Goal: Transaction & Acquisition: Purchase product/service

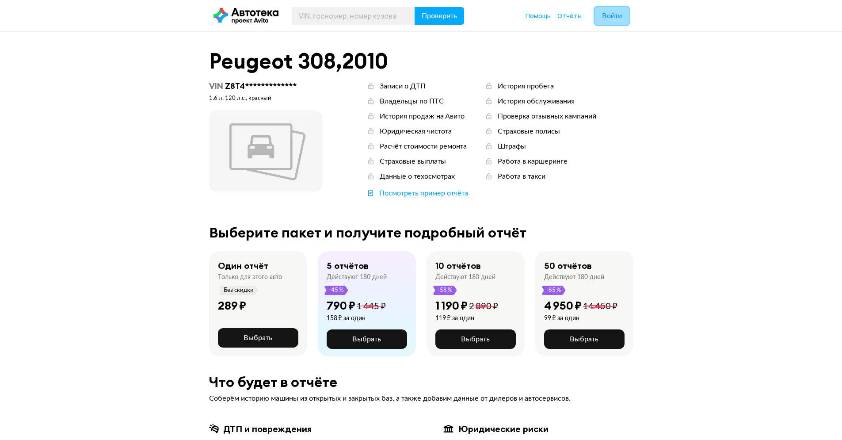
click at [603, 19] on span "Войти" at bounding box center [612, 15] width 20 height 7
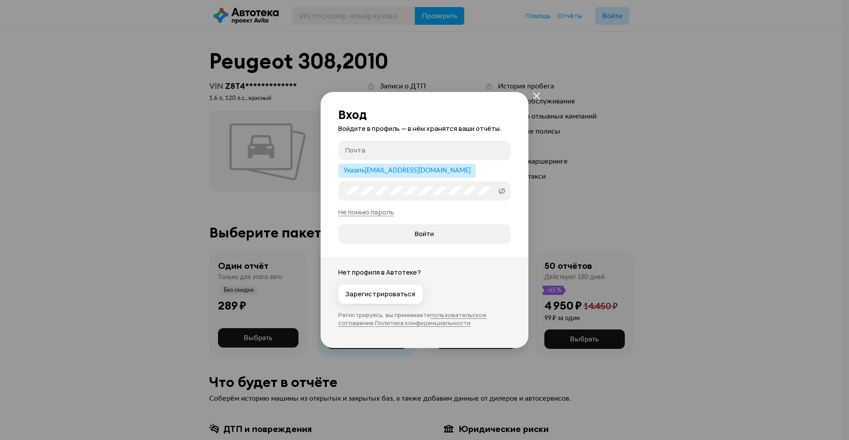
click at [419, 150] on input "Почта" at bounding box center [425, 149] width 161 height 9
click at [380, 149] on input "glav@aocuty.ru" at bounding box center [421, 149] width 152 height 9
click at [382, 195] on label "Пароль" at bounding box center [424, 190] width 172 height 19
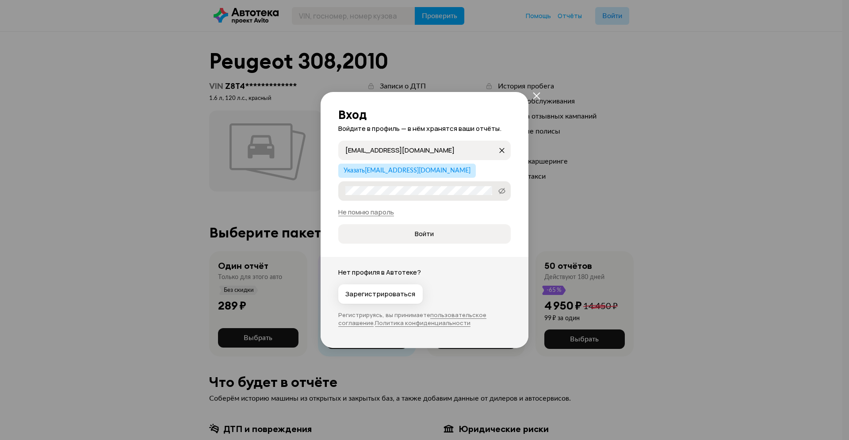
type input "glav@aocity.ru"
click at [506, 193] on span at bounding box center [502, 191] width 14 height 14
click at [460, 216] on div "Не помню пароль" at bounding box center [424, 212] width 172 height 9
click at [444, 232] on span "Войти" at bounding box center [424, 233] width 158 height 9
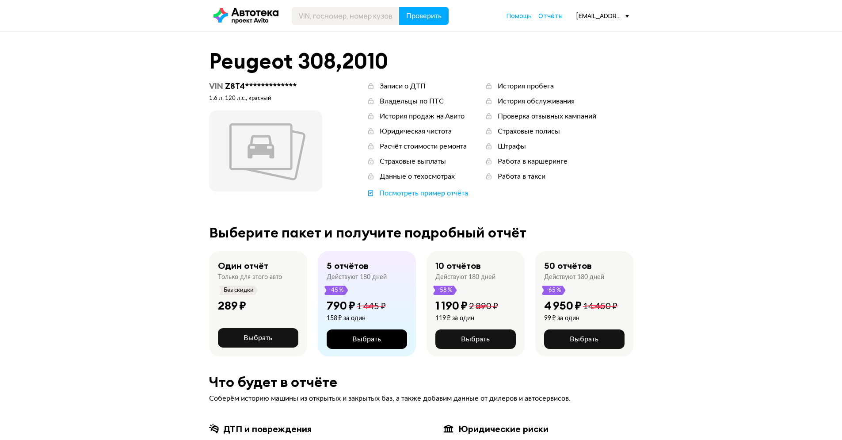
click at [370, 339] on span "Выбрать" at bounding box center [366, 339] width 29 height 7
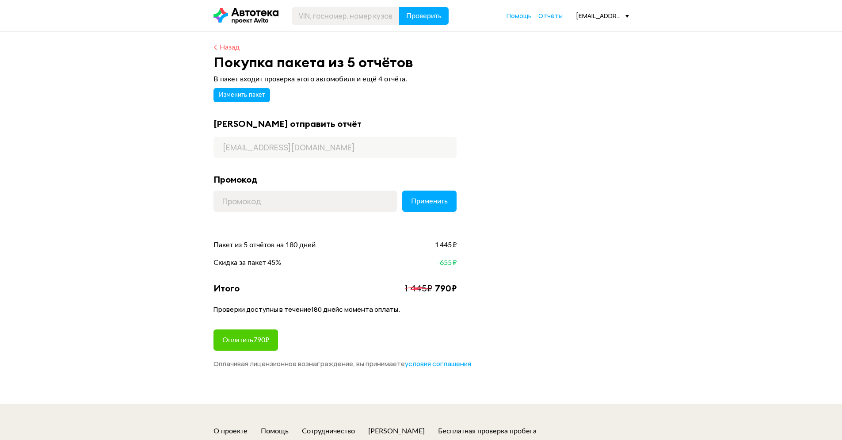
click at [222, 48] on div "Назад" at bounding box center [230, 47] width 20 height 10
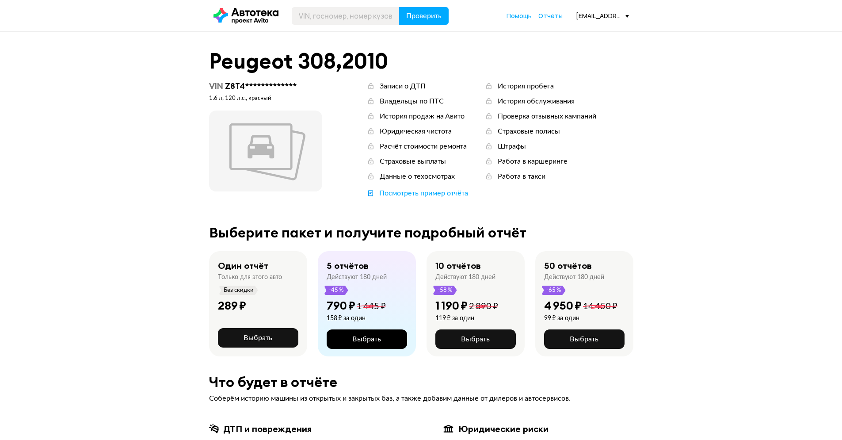
click at [376, 334] on button "Выбрать" at bounding box center [367, 338] width 80 height 19
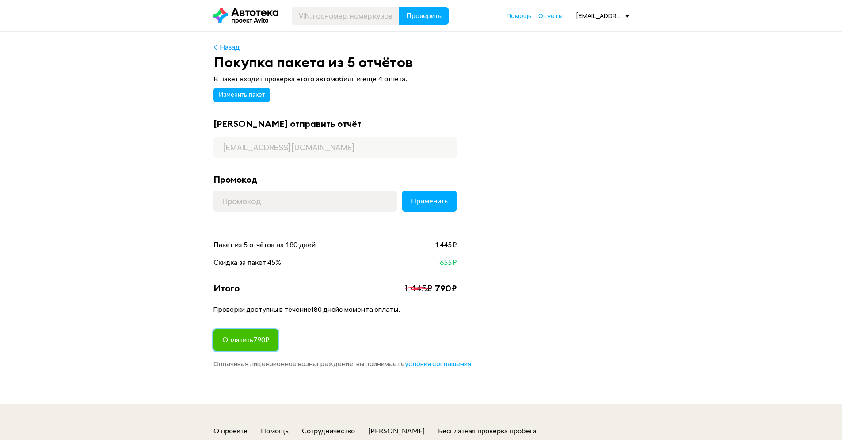
click at [259, 341] on span "Оплатить 790 ₽" at bounding box center [245, 339] width 47 height 7
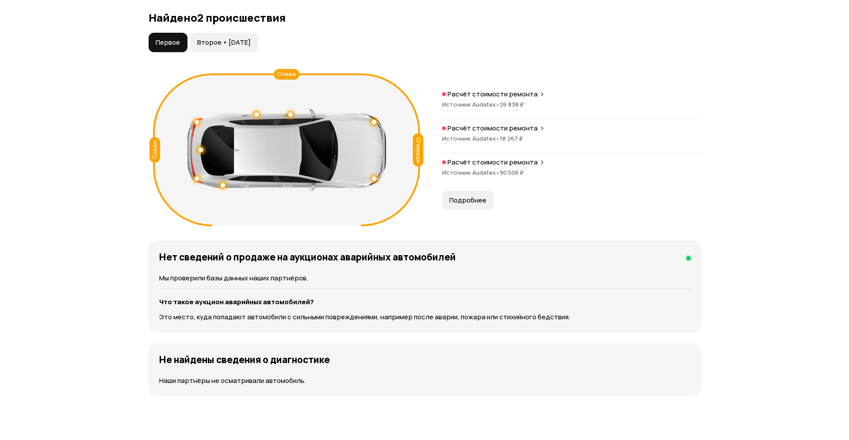
scroll to position [942, 0]
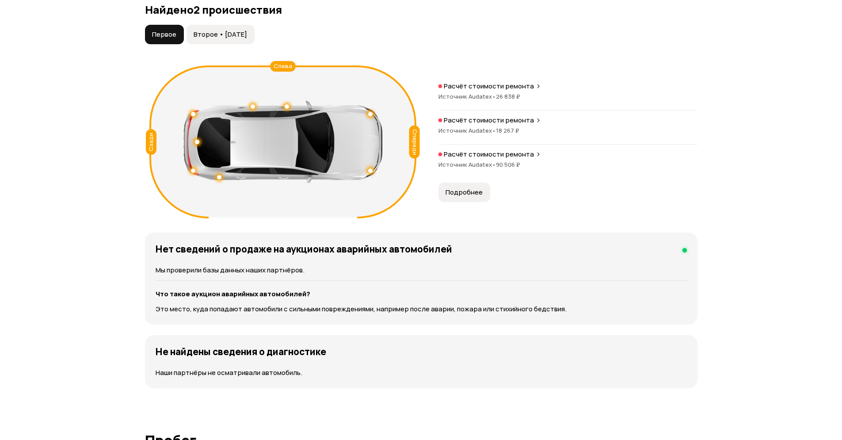
click at [223, 34] on span "Второе • 19 авг 2015" at bounding box center [220, 34] width 53 height 9
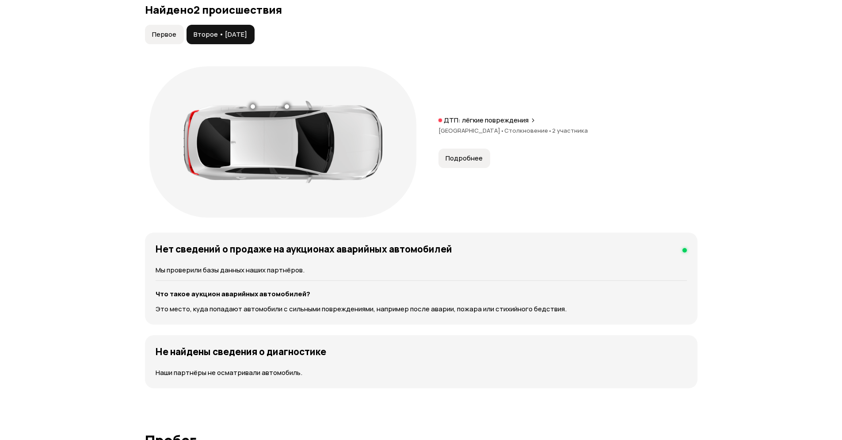
click at [164, 36] on span "Первое" at bounding box center [164, 34] width 24 height 9
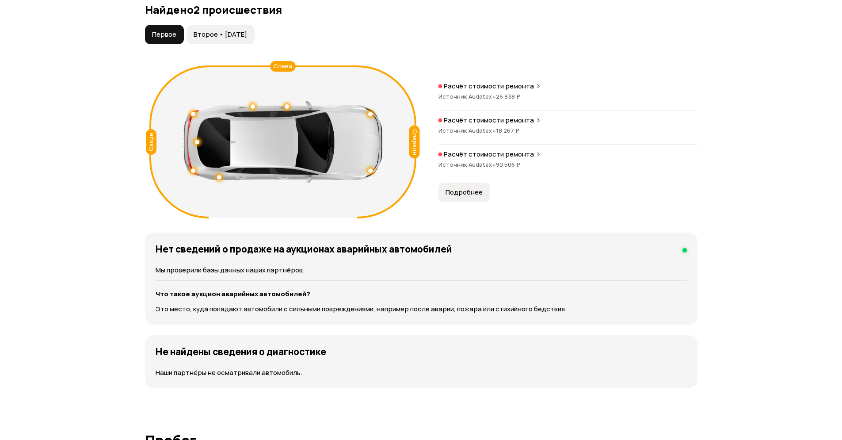
click at [467, 186] on button "Подробнее" at bounding box center [464, 192] width 52 height 19
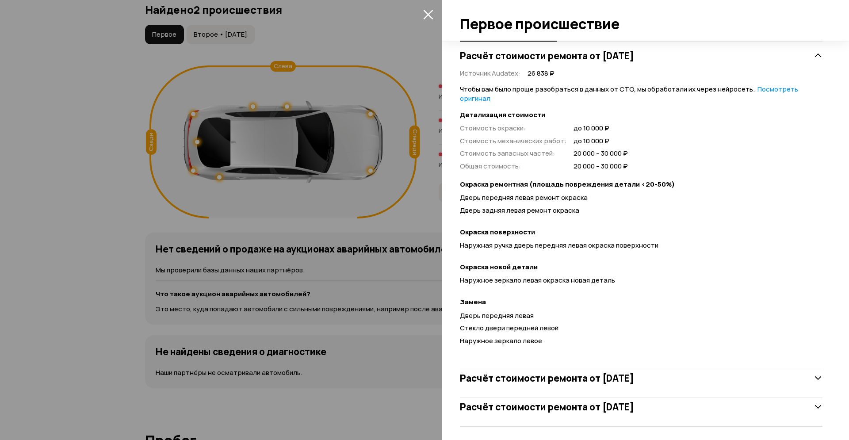
scroll to position [185, 0]
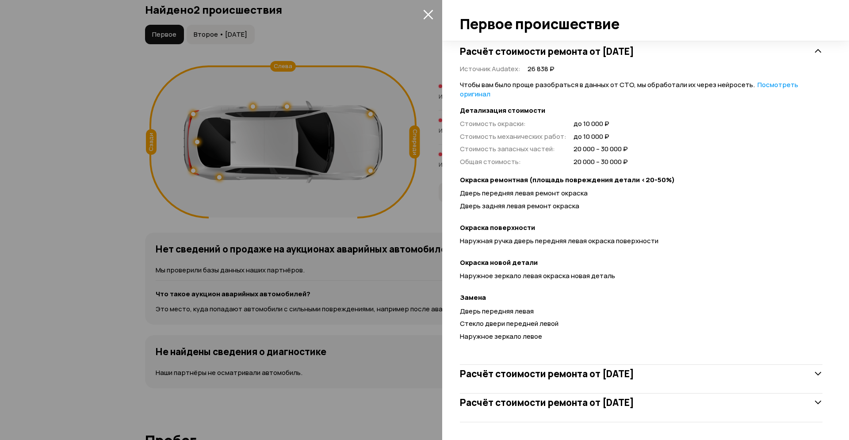
click at [747, 380] on div "Расчёт стоимости ремонта от 3 ноября 2011 года" at bounding box center [641, 374] width 362 height 18
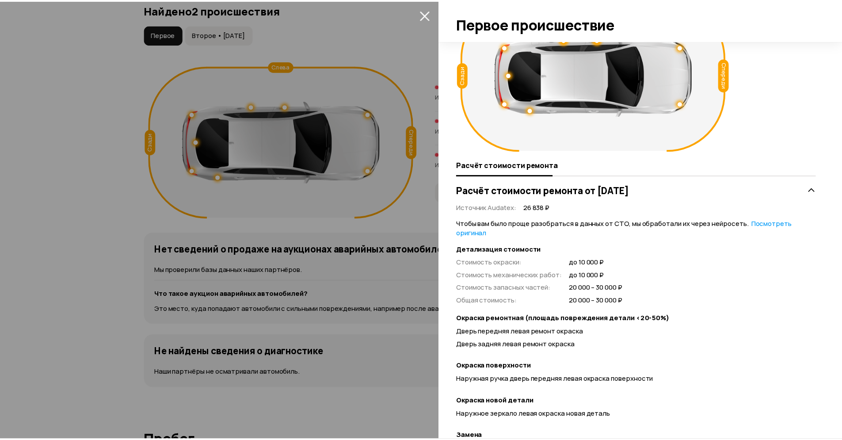
scroll to position [0, 0]
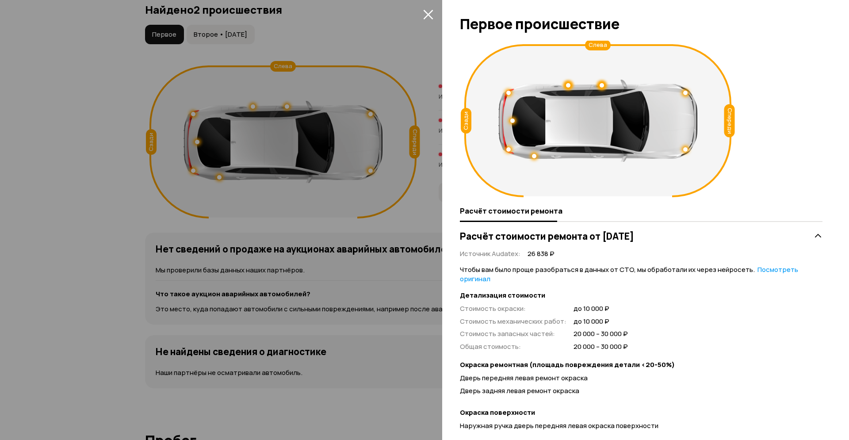
click at [433, 13] on button "закрыть" at bounding box center [428, 14] width 14 height 14
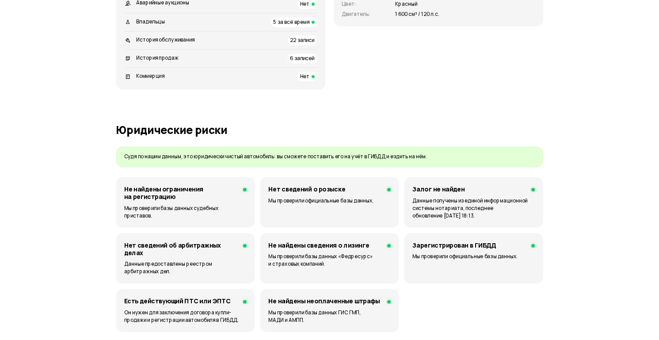
scroll to position [366, 0]
